Goal: Task Accomplishment & Management: Manage account settings

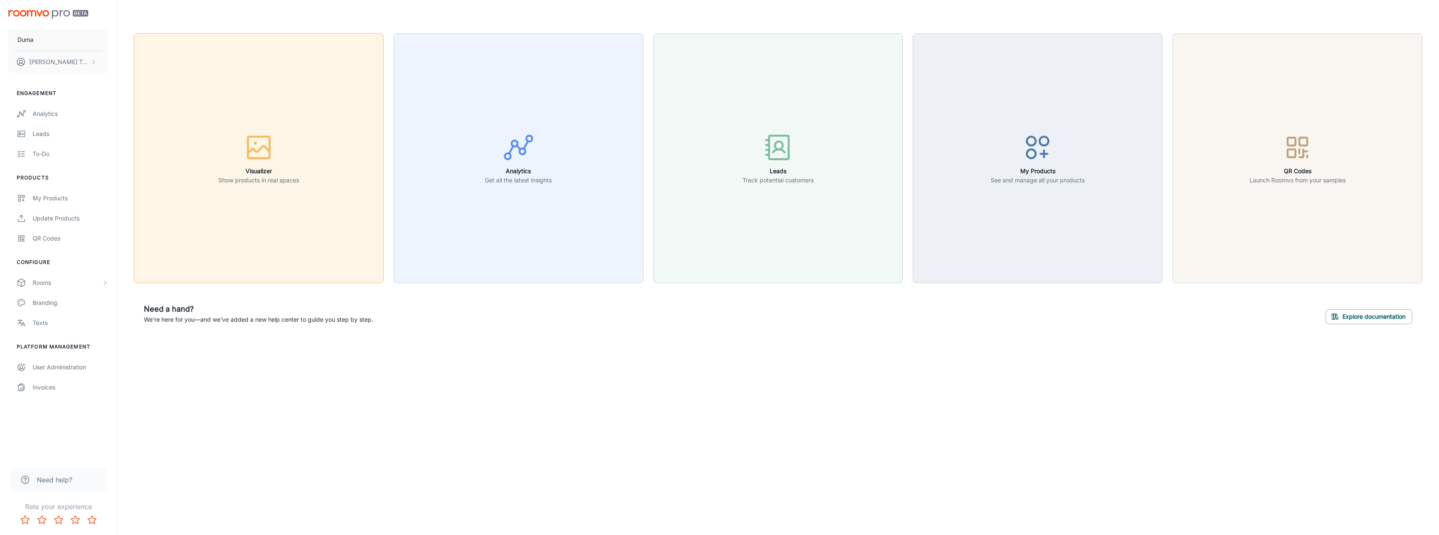
click at [238, 143] on div "button" at bounding box center [258, 149] width 81 height 35
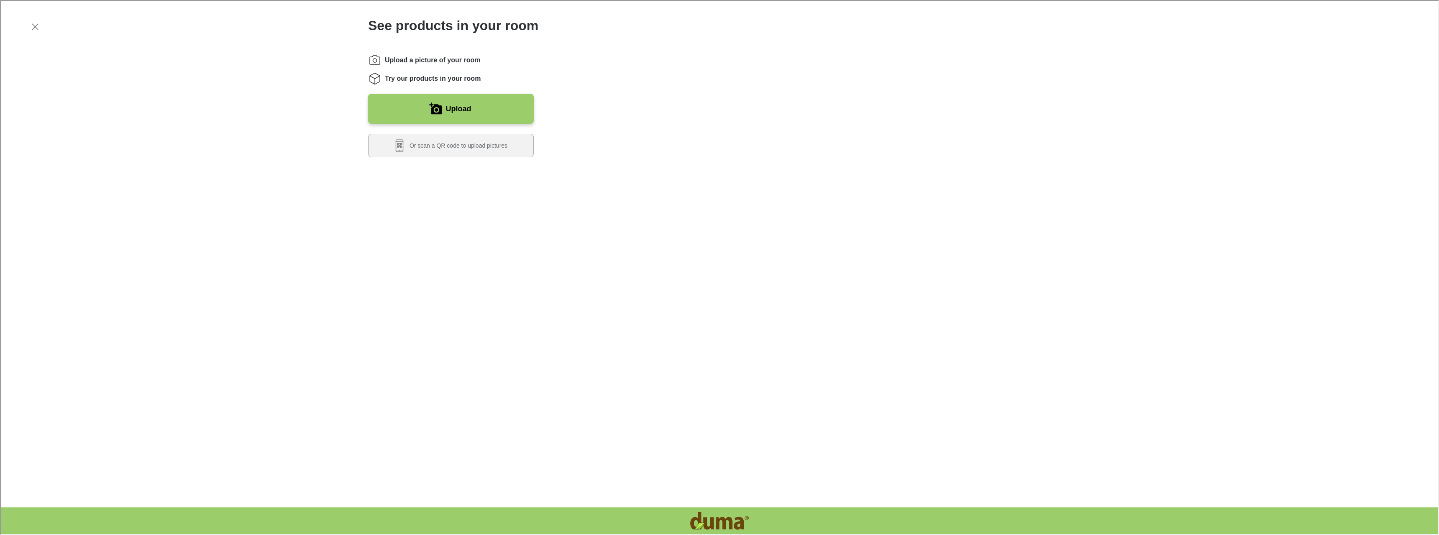
drag, startPoint x: 0, startPoint y: 298, endPoint x: 0, endPoint y: 341, distance: 43.1
click at [0, 293] on iframe at bounding box center [719, 267] width 1439 height 535
click at [373, 79] on icon "Instructions" at bounding box center [373, 77] width 13 height 13
click at [371, 78] on polyline "Instructions" at bounding box center [374, 76] width 10 height 3
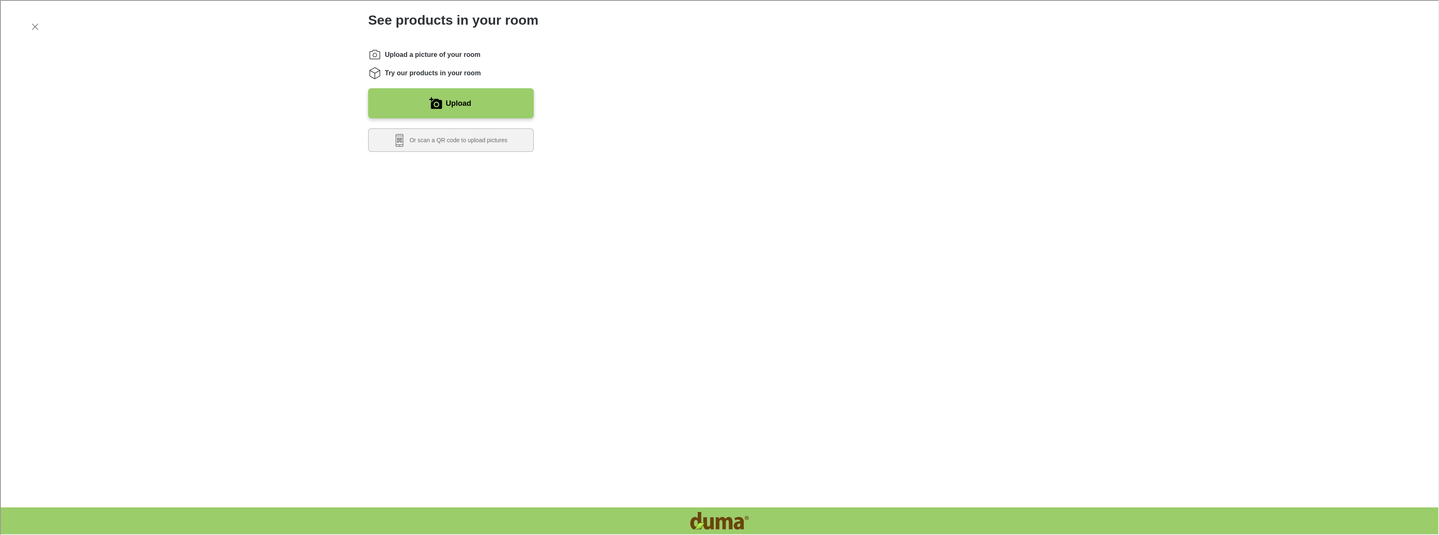
scroll to position [8, 0]
click at [32, 23] on line "Exit visualizer" at bounding box center [34, 26] width 6 height 6
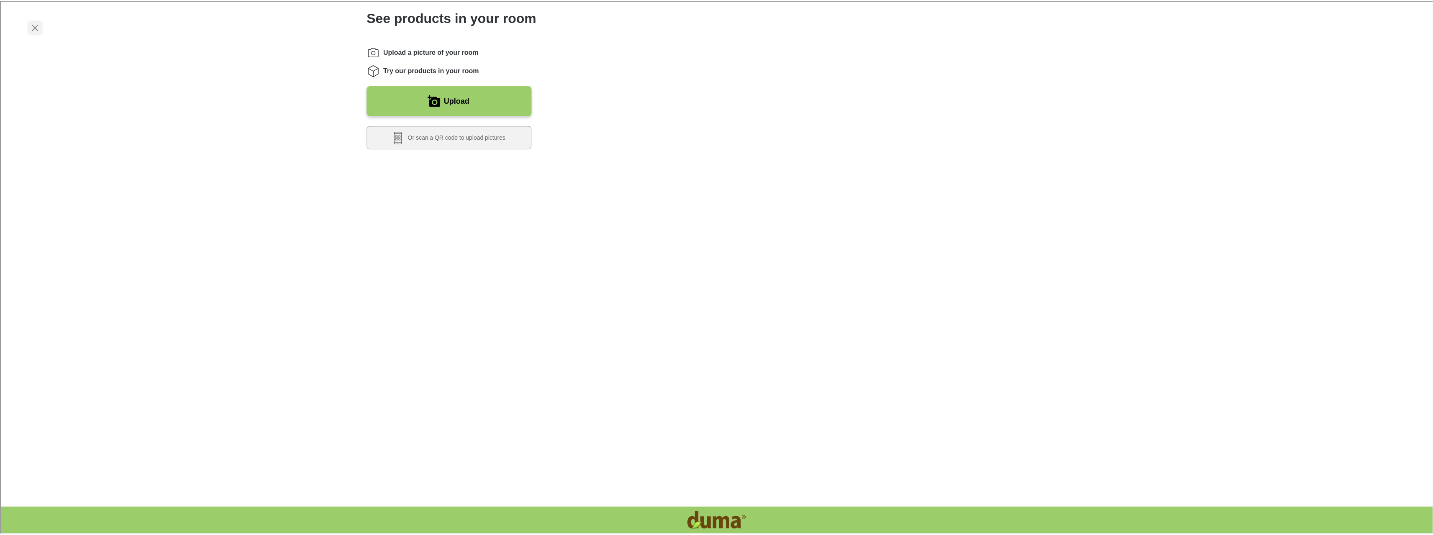
scroll to position [0, 0]
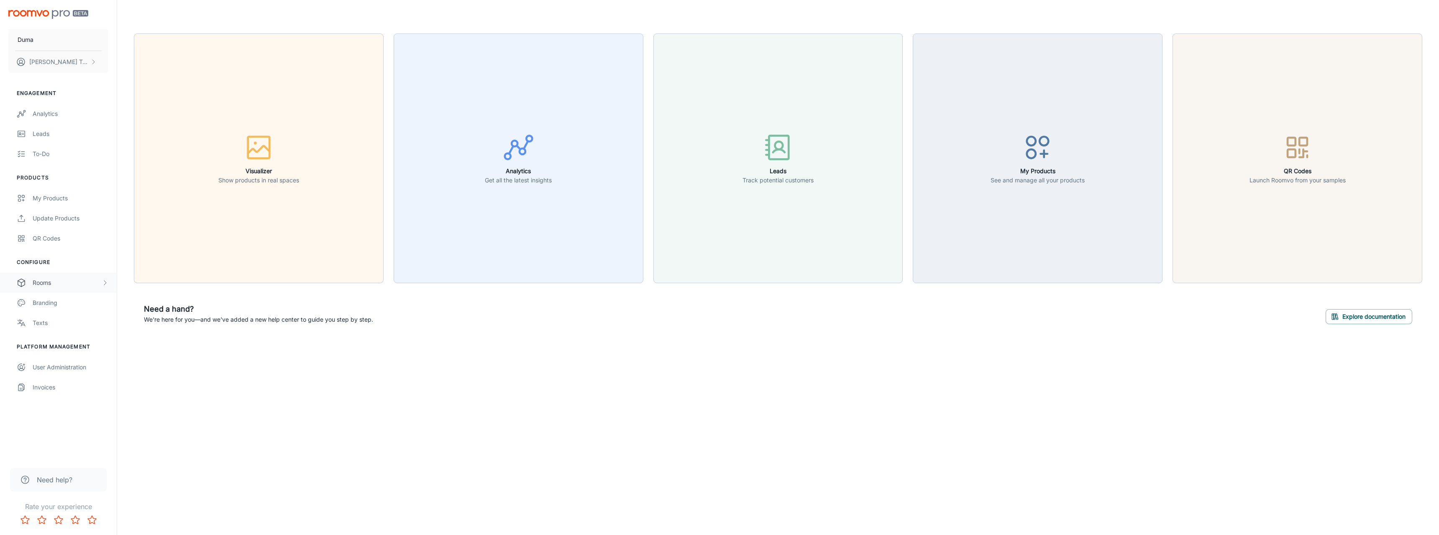
click at [77, 284] on div "Rooms" at bounding box center [67, 282] width 69 height 9
click at [71, 324] on div "Designer Rooms" at bounding box center [71, 322] width 76 height 9
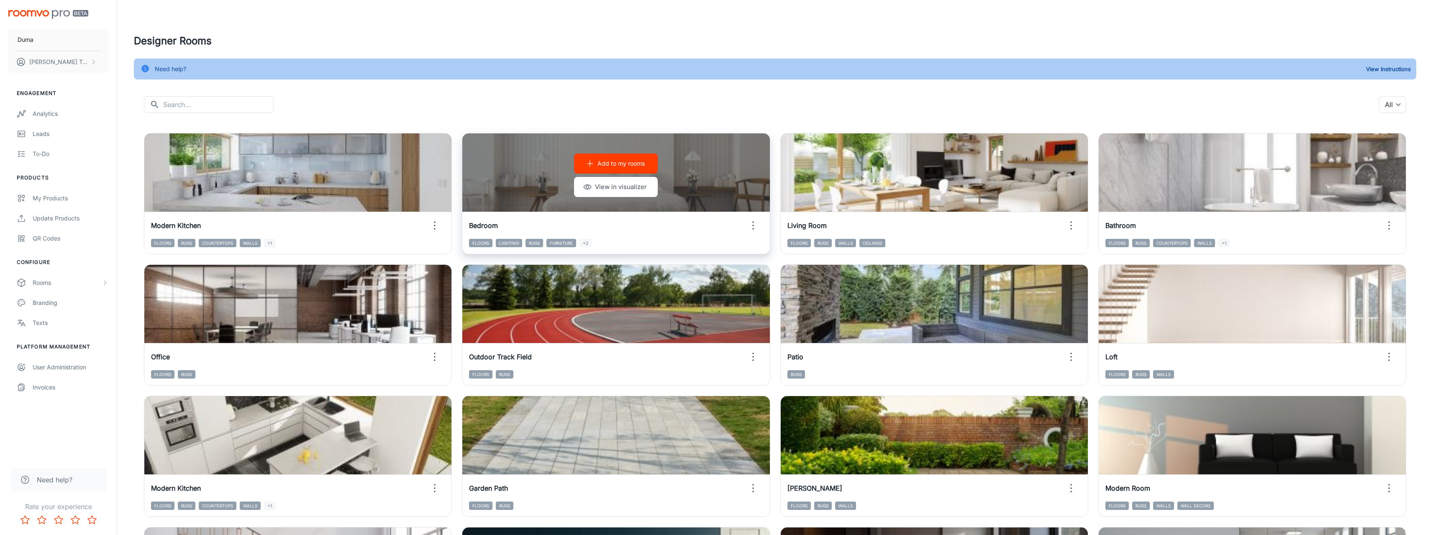
click at [634, 161] on p "Add to my rooms" at bounding box center [620, 163] width 47 height 9
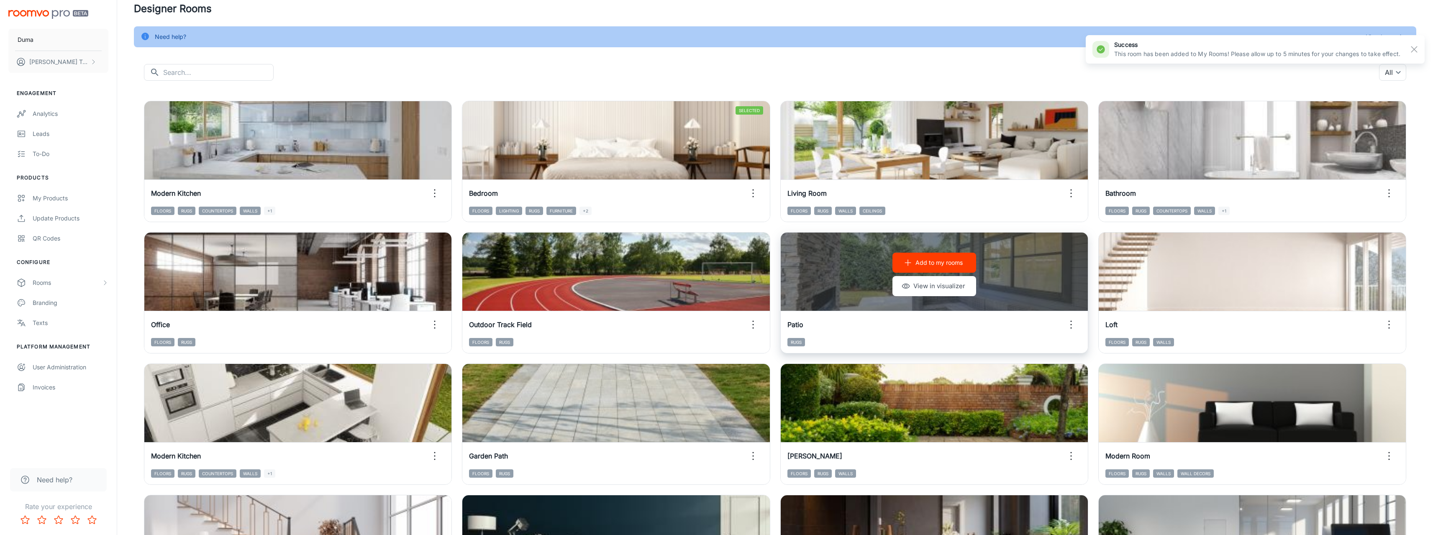
scroll to position [42, 0]
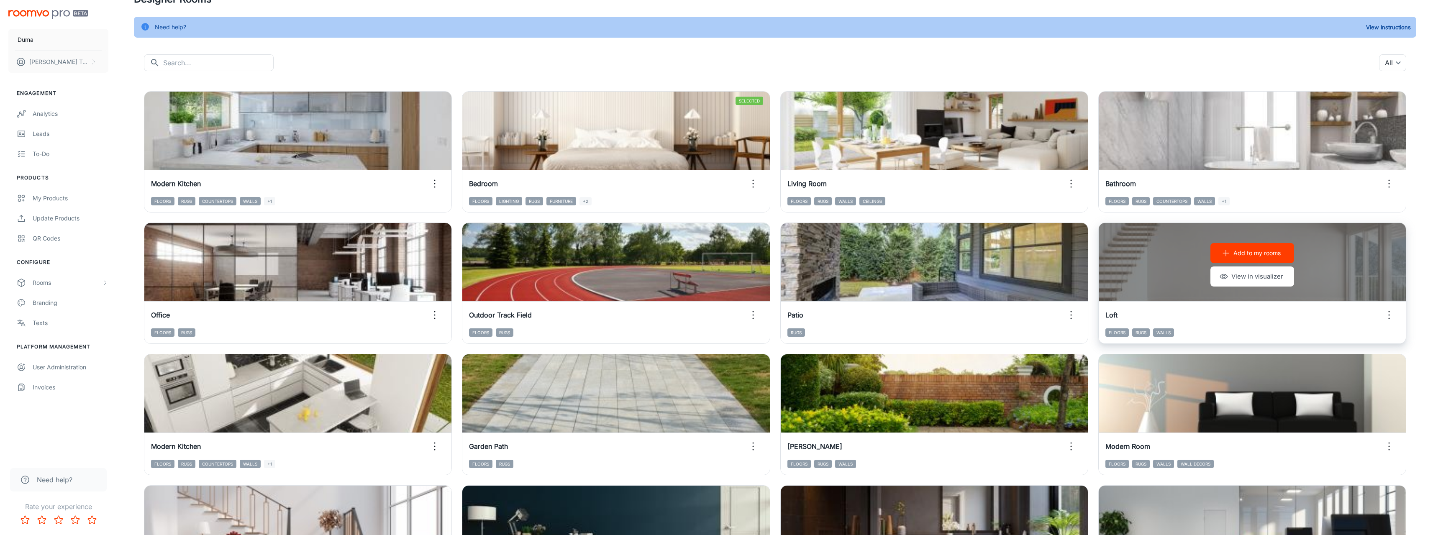
click at [1265, 252] on p "Add to my rooms" at bounding box center [1256, 252] width 47 height 9
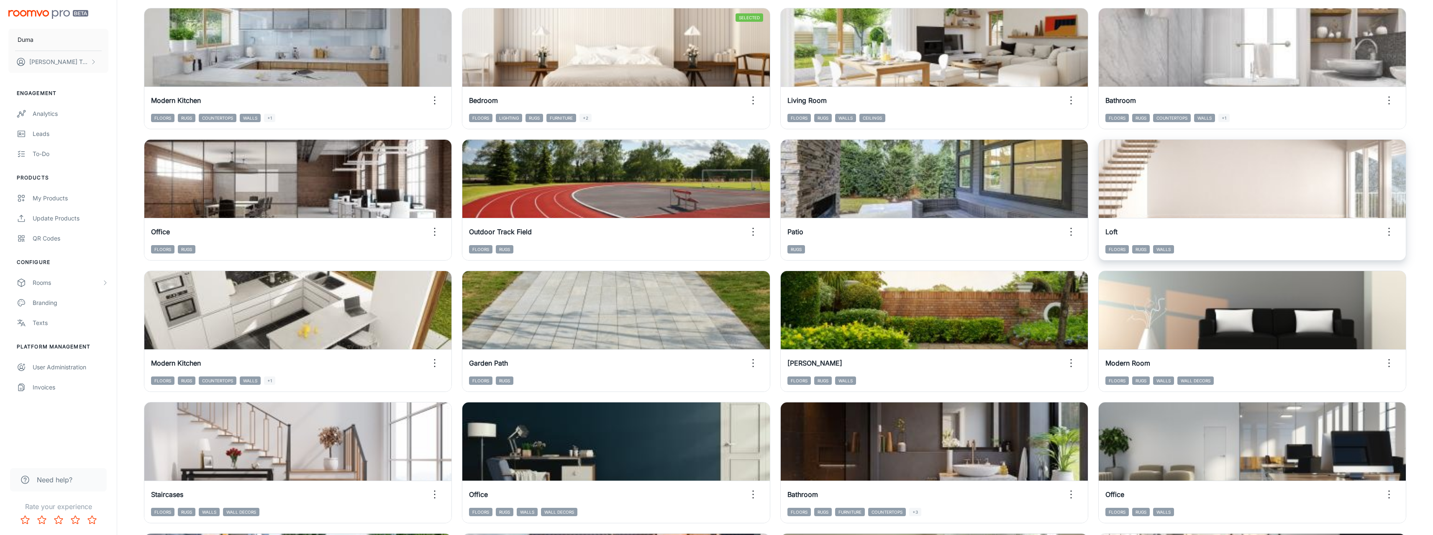
scroll to position [125, 0]
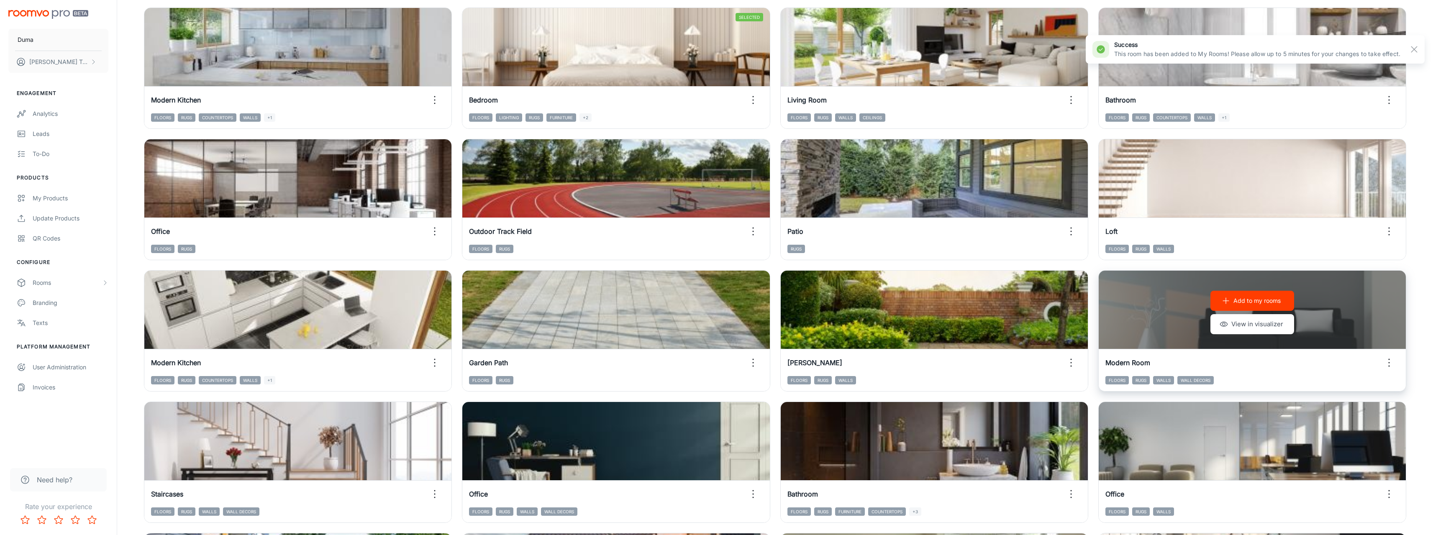
click at [1237, 299] on p "Add to my rooms" at bounding box center [1256, 300] width 47 height 9
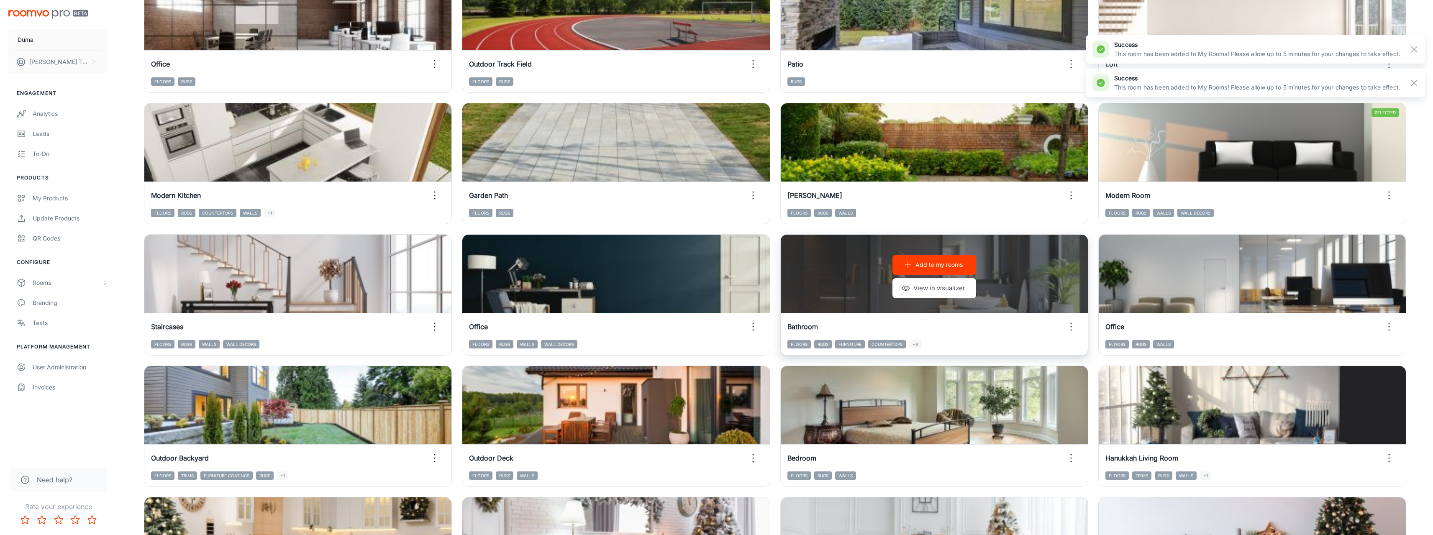
scroll to position [335, 0]
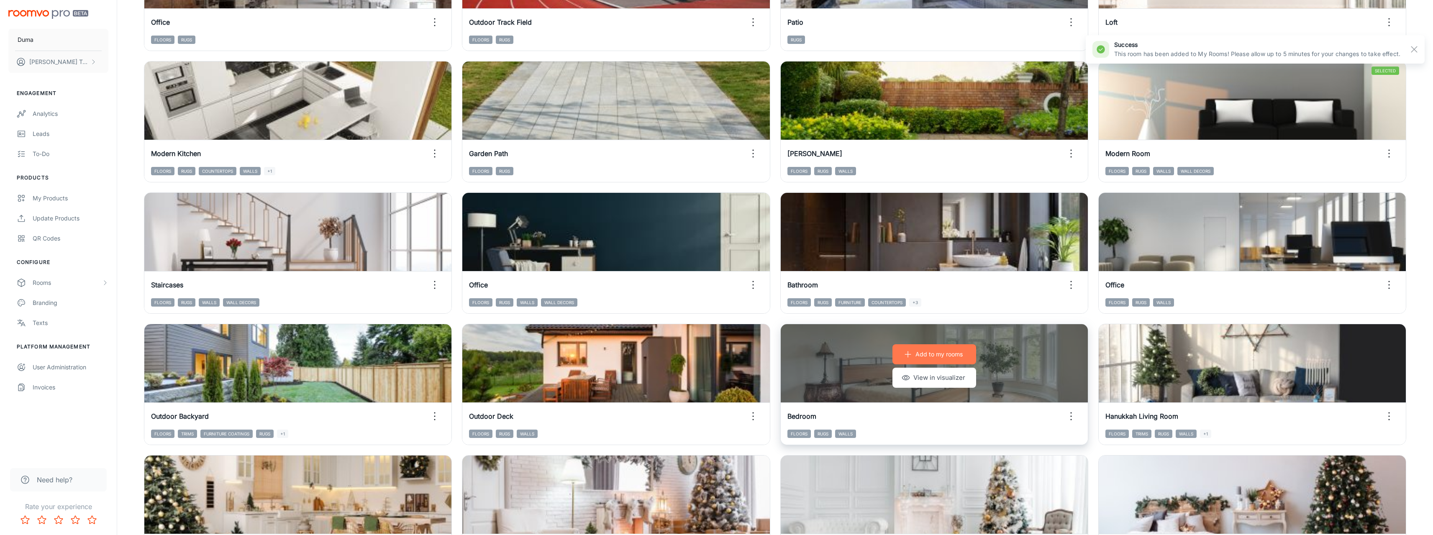
click at [937, 356] on p "Add to my rooms" at bounding box center [938, 354] width 47 height 9
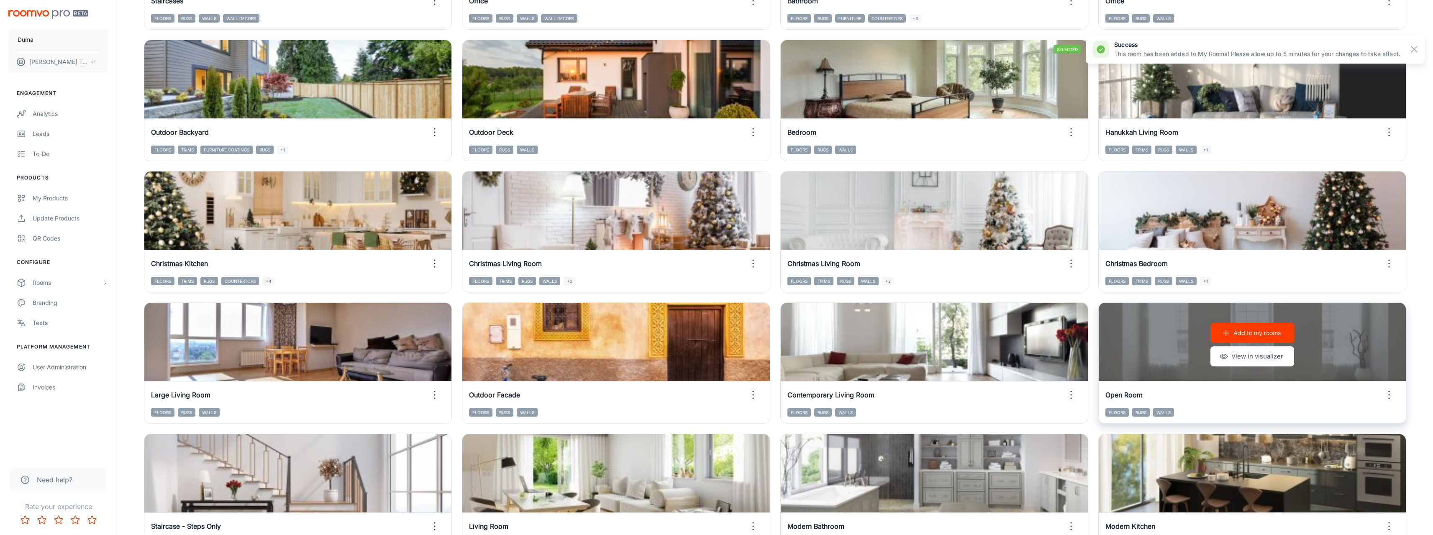
scroll to position [669, 0]
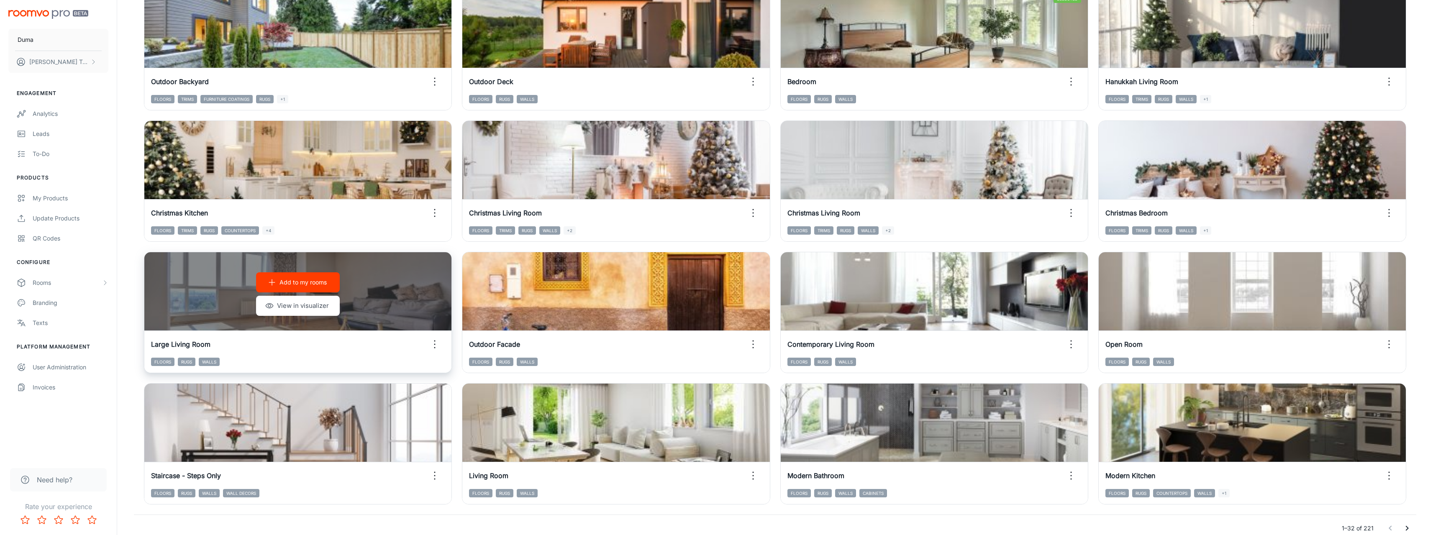
click at [305, 282] on p "Add to my rooms" at bounding box center [302, 282] width 47 height 9
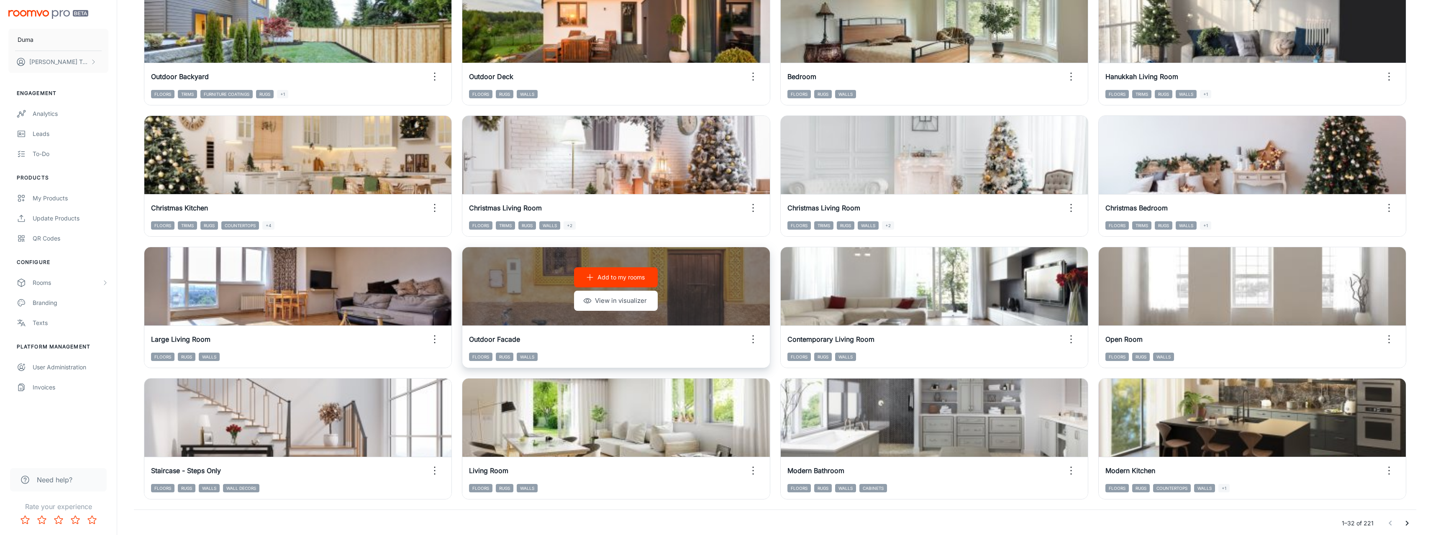
scroll to position [709, 0]
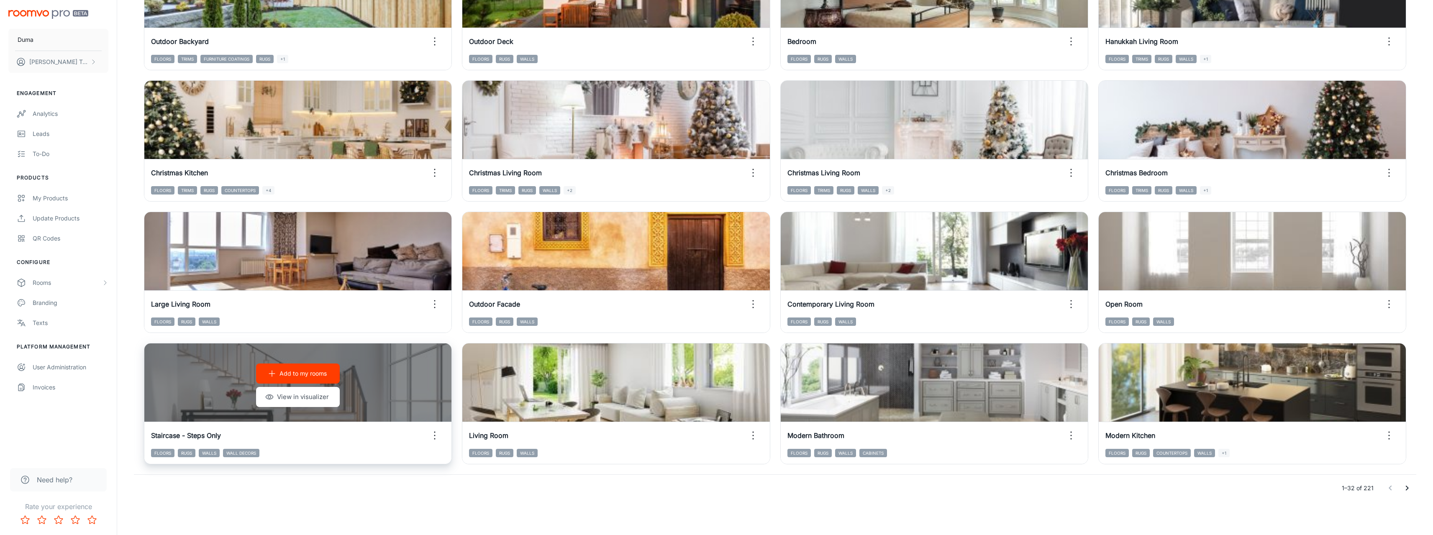
click at [318, 372] on p "Add to my rooms" at bounding box center [302, 373] width 47 height 9
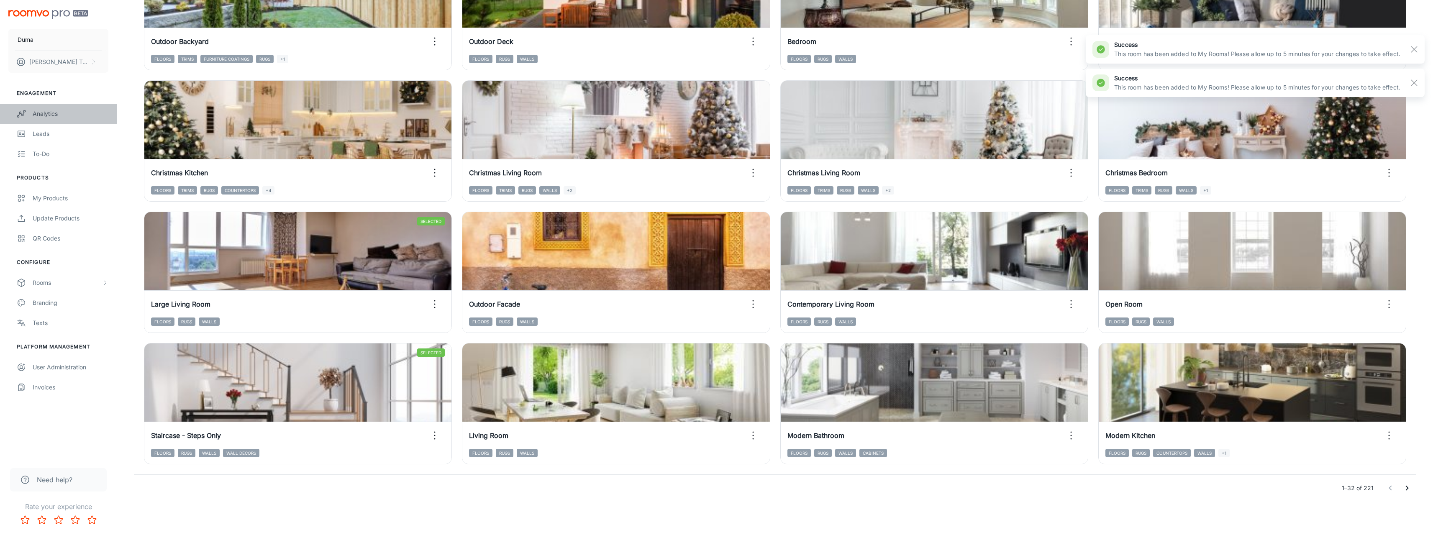
click at [66, 114] on div "Analytics" at bounding box center [71, 113] width 76 height 9
